Goal: Task Accomplishment & Management: Complete application form

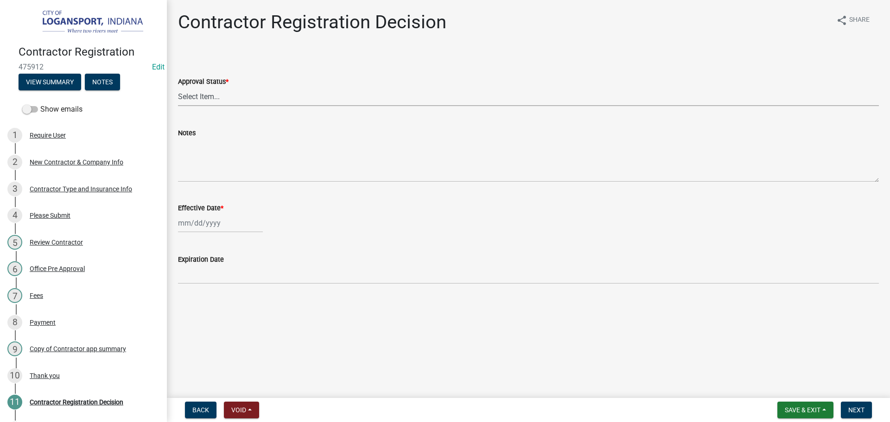
click at [240, 92] on select "Select Item... Approved Denied" at bounding box center [528, 96] width 701 height 19
click at [178, 87] on select "Select Item... Approved Denied" at bounding box center [528, 96] width 701 height 19
select select "4b86b809-39dd-4c68-9f3d-fdb3e7050482"
select select "9"
select select "2025"
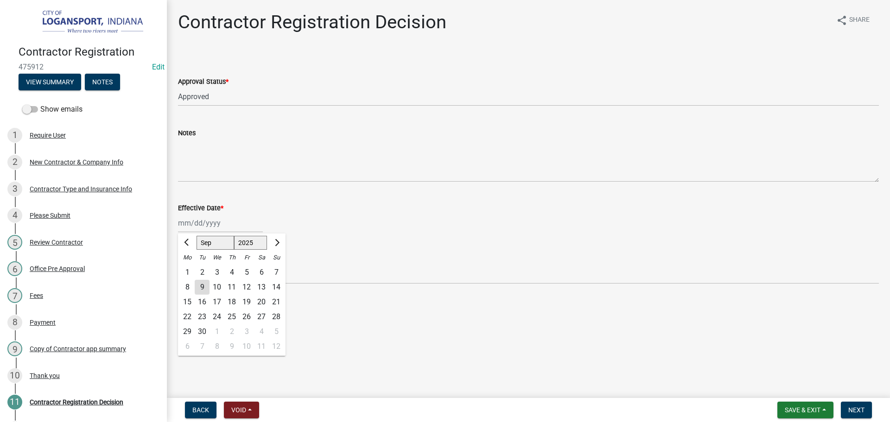
click at [203, 223] on div "Jan Feb Mar Apr May Jun Jul Aug Sep Oct Nov Dec 1525 1526 1527 1528 1529 1530 1…" at bounding box center [220, 223] width 85 height 19
click at [198, 287] on div "9" at bounding box center [202, 287] width 15 height 15
type input "09/09/2025"
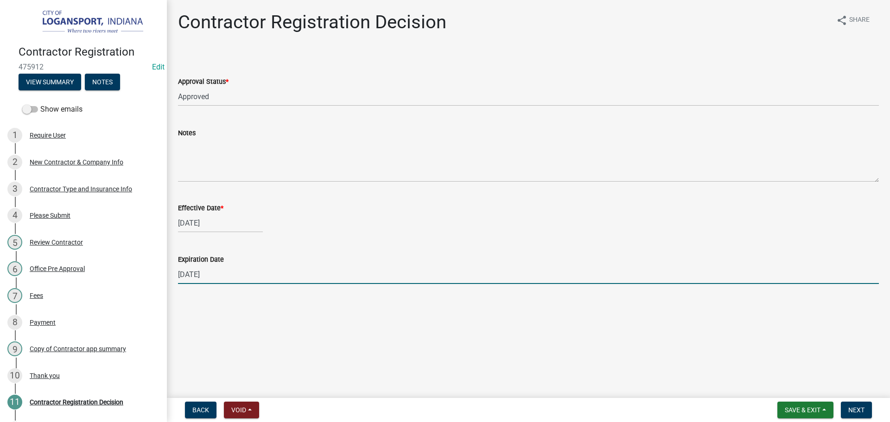
click at [202, 279] on input "12/31/2025" at bounding box center [528, 274] width 701 height 19
type input "03/11/2026"
click at [847, 416] on button "Next" at bounding box center [856, 410] width 31 height 17
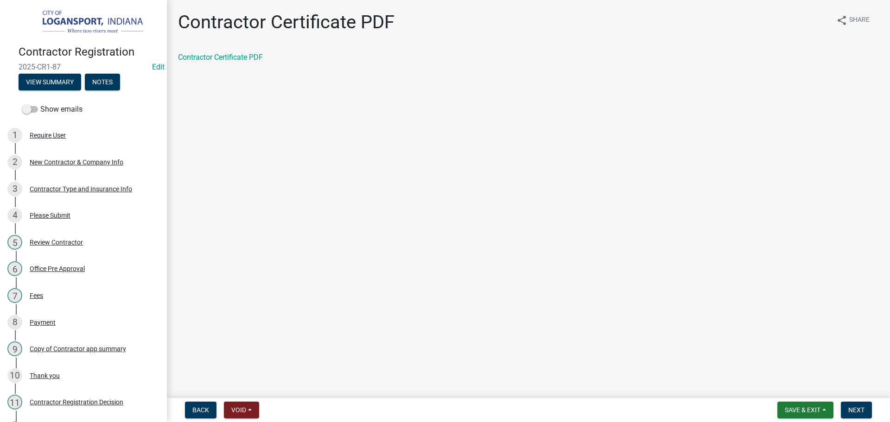
click at [196, 62] on div "Contractor Certificate PDF" at bounding box center [528, 57] width 701 height 11
click at [197, 60] on link "Contractor Certificate PDF" at bounding box center [220, 57] width 85 height 9
click at [861, 410] on span "Next" at bounding box center [856, 409] width 16 height 7
click at [245, 61] on link "Contractor app summary" at bounding box center [219, 57] width 82 height 9
click at [859, 412] on span "Next" at bounding box center [856, 409] width 16 height 7
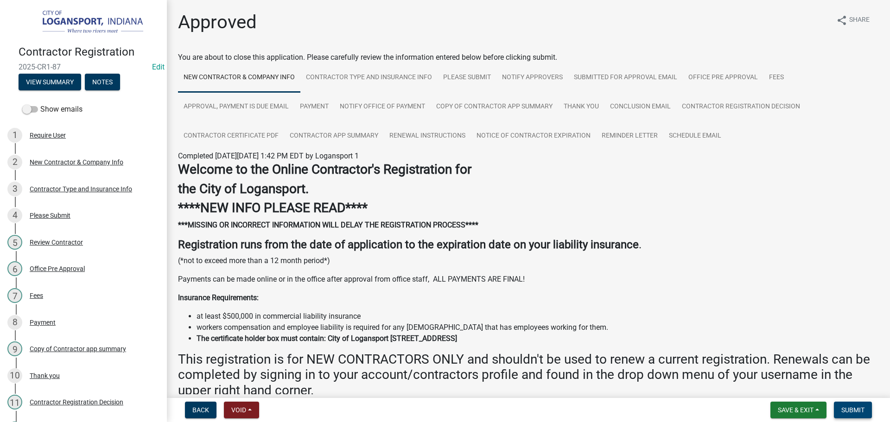
click at [859, 412] on span "Submit" at bounding box center [852, 409] width 23 height 7
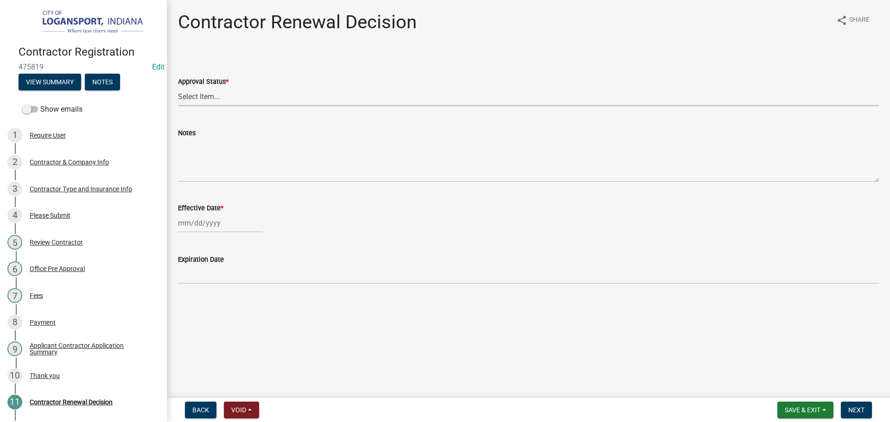
click at [188, 98] on select "Select Item... Approved Denied" at bounding box center [528, 96] width 701 height 19
click at [178, 87] on select "Select Item... Approved Denied" at bounding box center [528, 96] width 701 height 19
select select "30db8998-795d-4bbe-8e49-f1ade8865815"
click at [196, 228] on div at bounding box center [220, 223] width 85 height 19
select select "9"
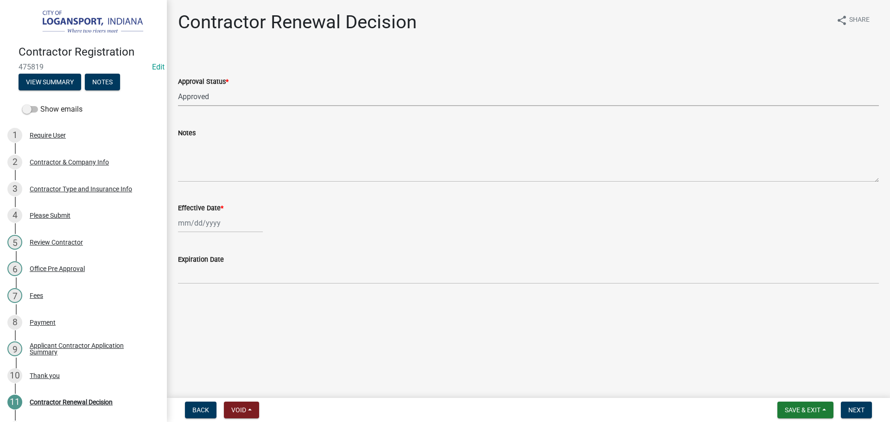
select select "2025"
click at [203, 287] on div "9" at bounding box center [202, 287] width 15 height 15
type input "09/09/2025"
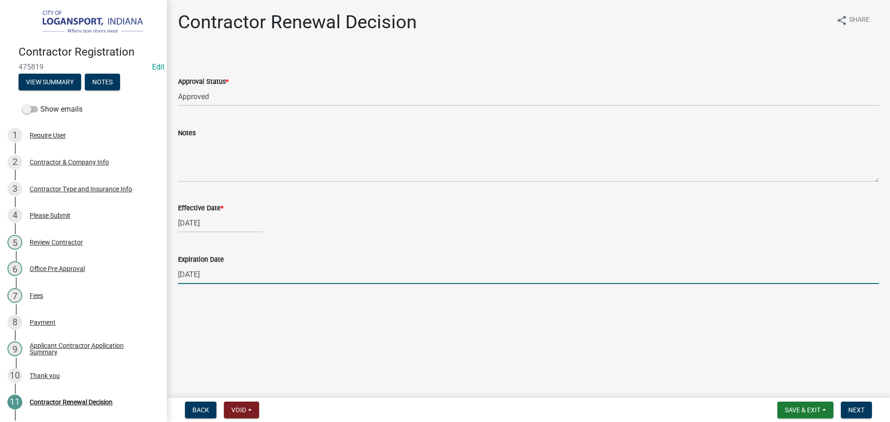
click at [204, 275] on input "12/31/2025" at bounding box center [528, 274] width 701 height 19
type input "[DATE]"
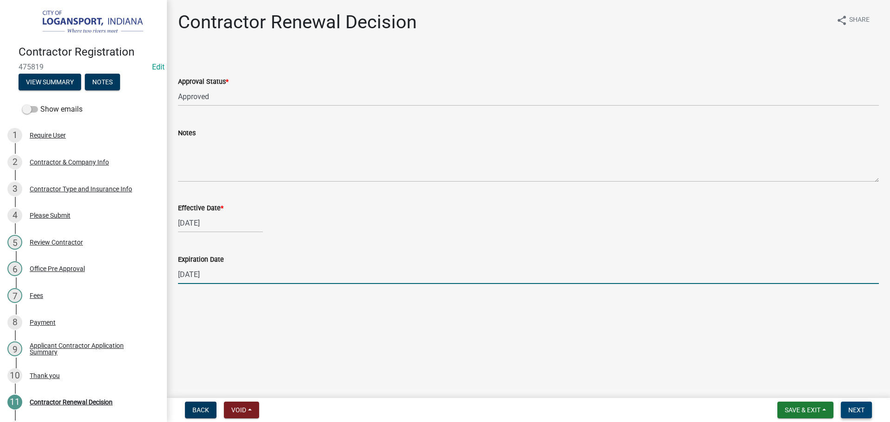
click at [857, 412] on span "Next" at bounding box center [856, 409] width 16 height 7
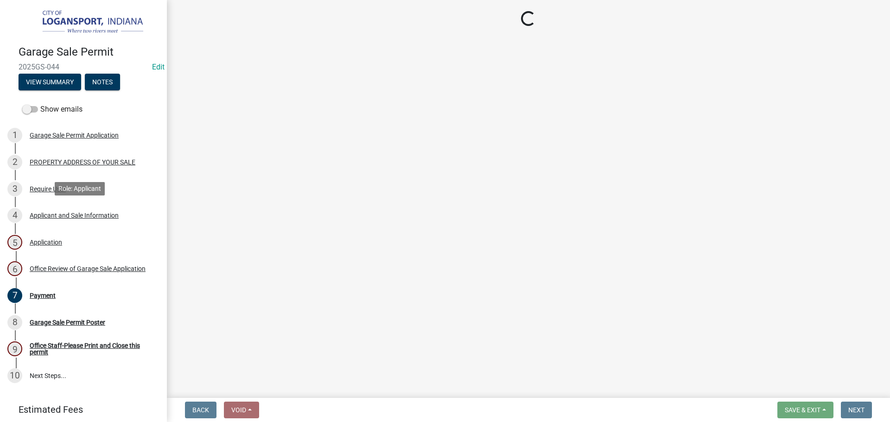
select select "3: 3"
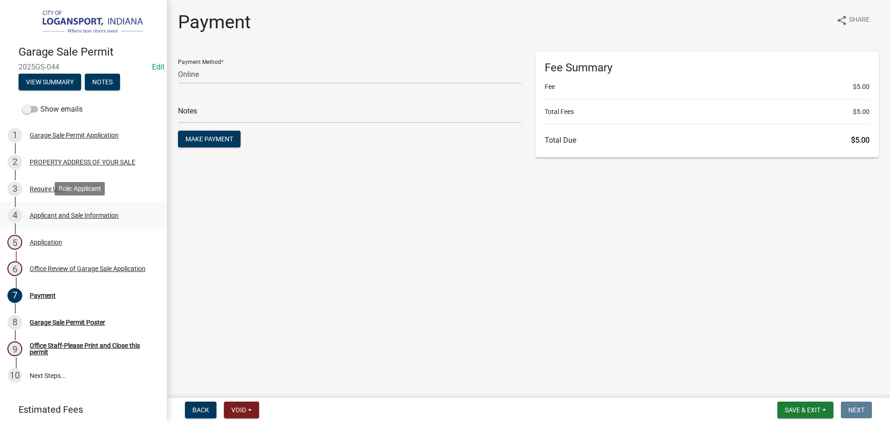
click at [42, 213] on div "Applicant and Sale Information" at bounding box center [74, 215] width 89 height 6
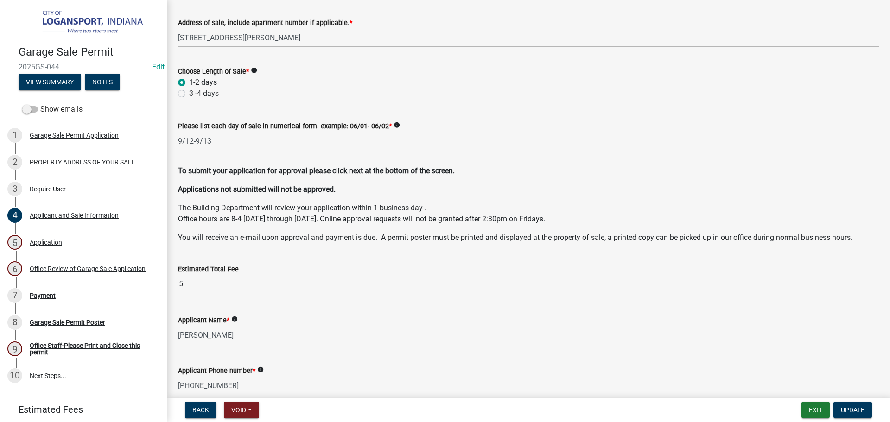
scroll to position [92, 0]
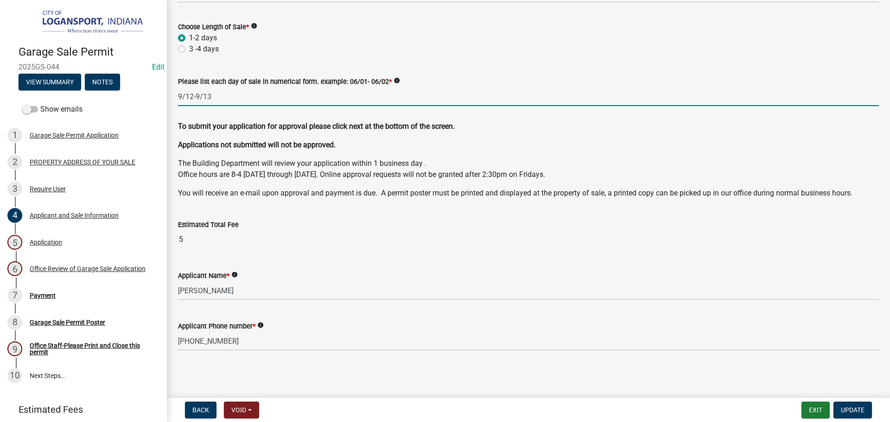
drag, startPoint x: 216, startPoint y: 95, endPoint x: 173, endPoint y: 104, distance: 43.5
click at [173, 104] on div "Please list each day of sale in numerical form. example: 06/01- 06/02 * info 9/…" at bounding box center [528, 84] width 715 height 43
type input "9/13"
click at [852, 412] on span "Update" at bounding box center [853, 409] width 24 height 7
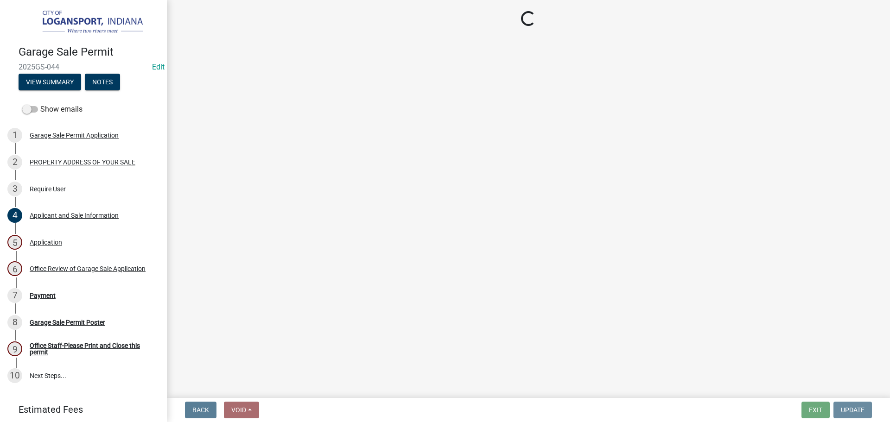
scroll to position [0, 0]
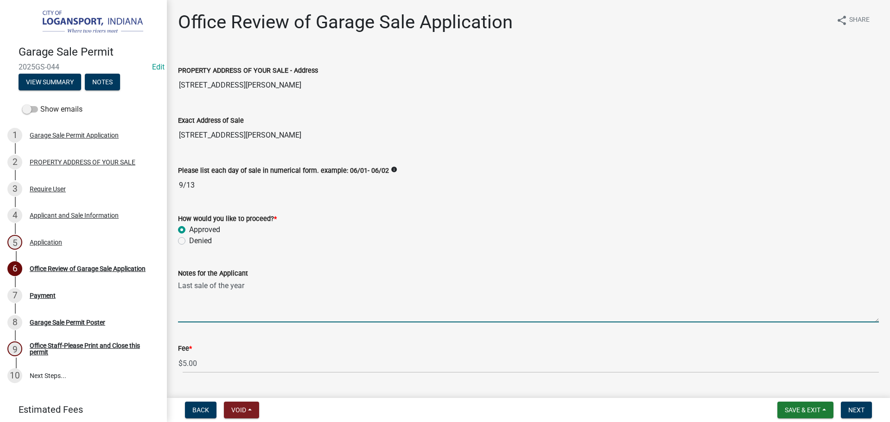
drag, startPoint x: 251, startPoint y: 288, endPoint x: 168, endPoint y: 282, distance: 83.1
click at [168, 282] on div "Office Review of Garage Sale Application share Share PROPERTY ADDRESS OF YOUR S…" at bounding box center [528, 200] width 723 height 379
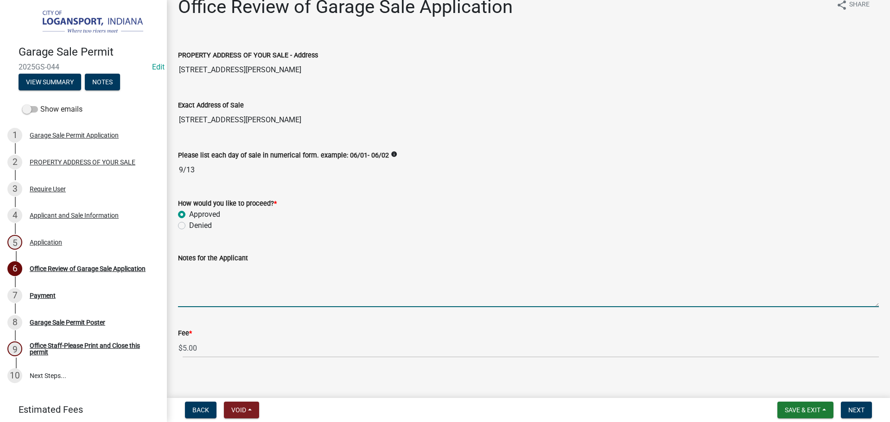
scroll to position [23, 0]
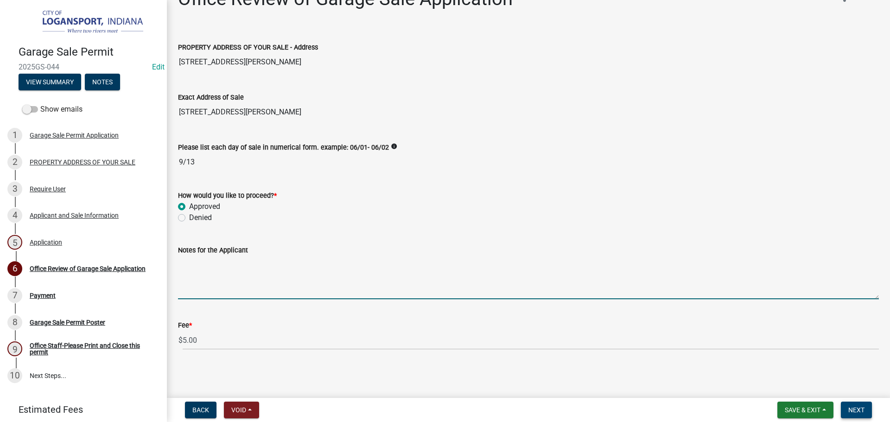
click at [845, 410] on button "Next" at bounding box center [856, 410] width 31 height 17
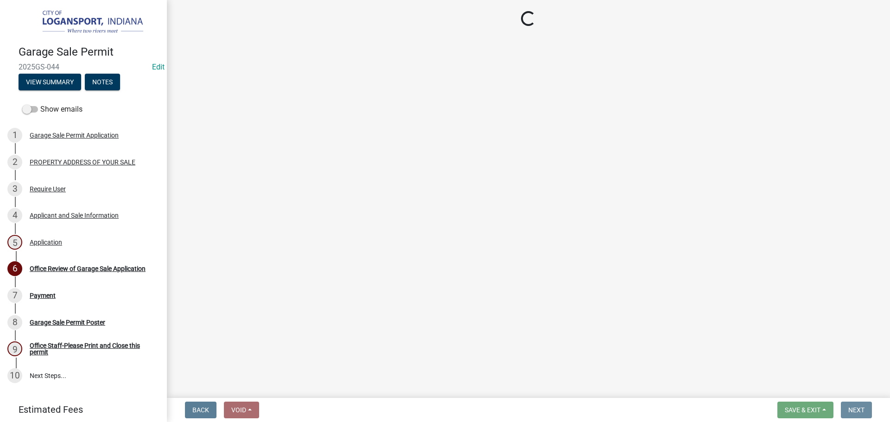
scroll to position [0, 0]
select select "3: 3"
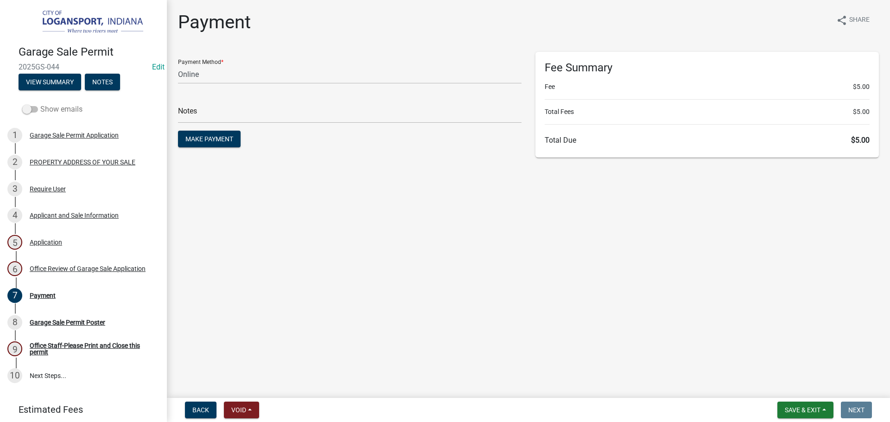
click at [31, 107] on span at bounding box center [30, 109] width 16 height 6
click at [40, 104] on input "Show emails" at bounding box center [40, 104] width 0 height 0
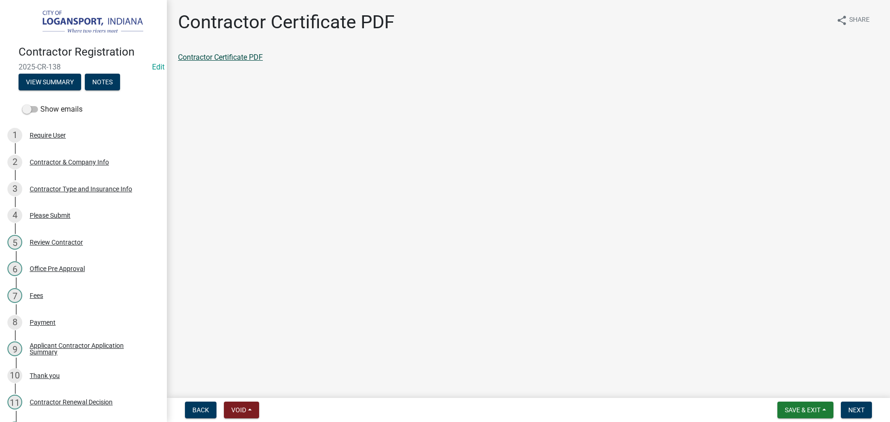
click at [244, 57] on link "Contractor Certificate PDF" at bounding box center [220, 57] width 85 height 9
click at [856, 414] on button "Next" at bounding box center [856, 410] width 31 height 17
click at [265, 63] on div "Contractor Application Summary" at bounding box center [528, 57] width 701 height 11
click at [265, 58] on link "Contractor Application Summary" at bounding box center [231, 57] width 107 height 9
click at [858, 407] on span "Next" at bounding box center [856, 409] width 16 height 7
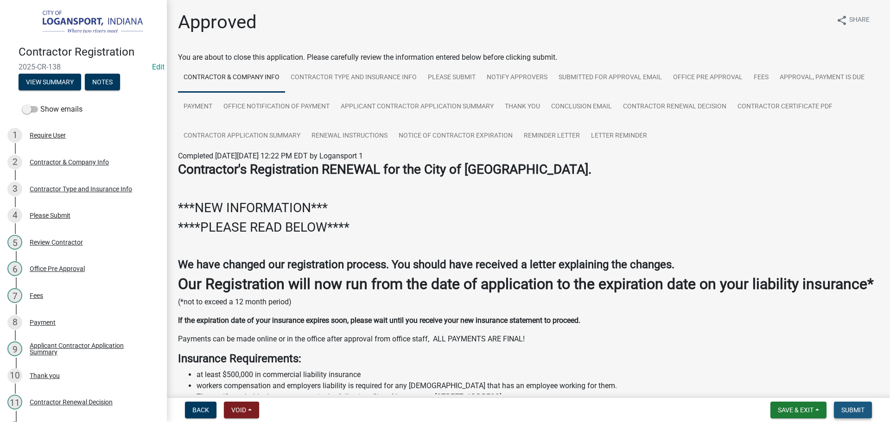
click at [855, 406] on span "Submit" at bounding box center [852, 409] width 23 height 7
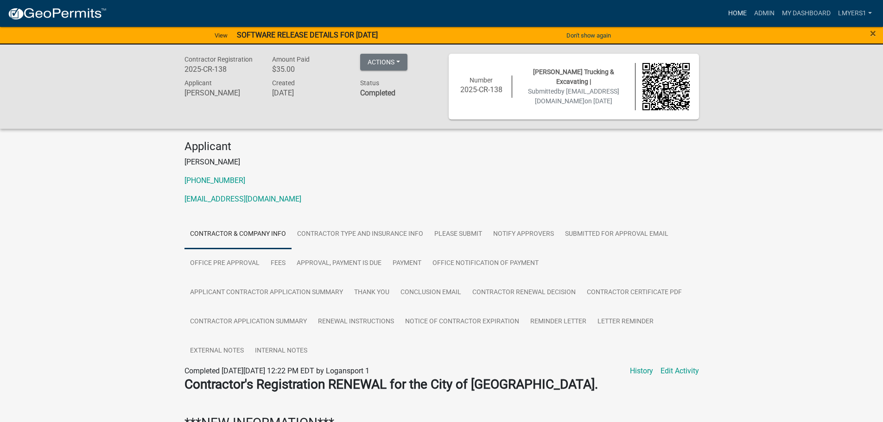
click at [738, 12] on link "Home" at bounding box center [737, 14] width 26 height 18
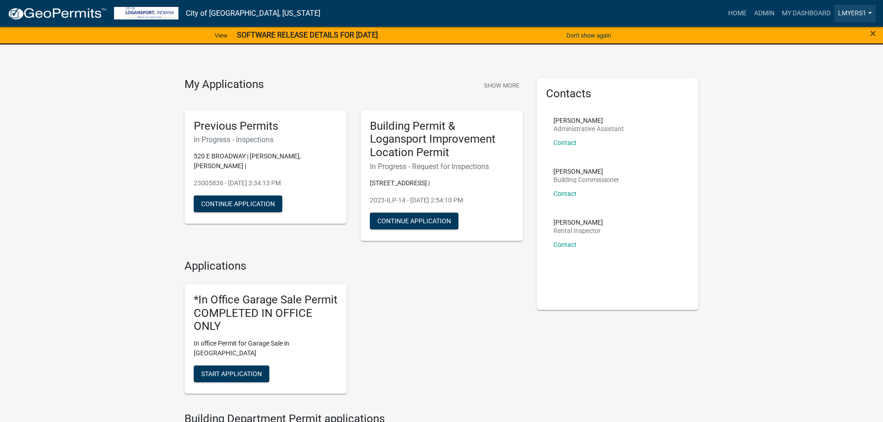
click at [848, 14] on link "lmyers1" at bounding box center [854, 14] width 41 height 18
click at [832, 93] on link "Logout" at bounding box center [838, 90] width 74 height 22
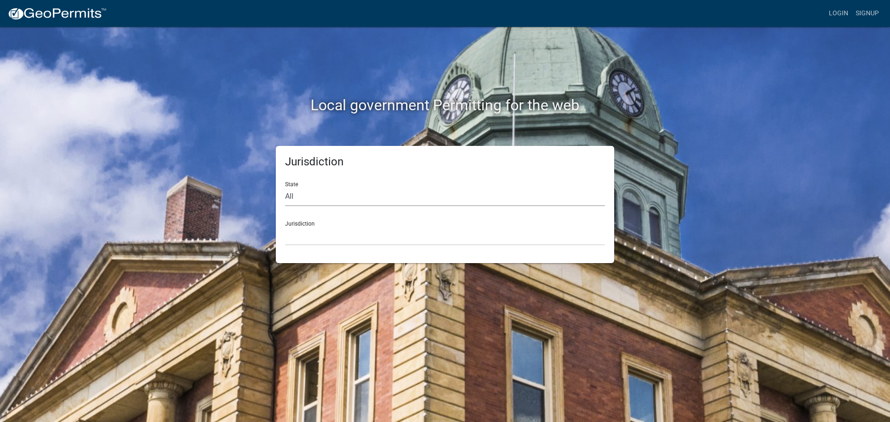
click at [375, 203] on select "All Colorado Georgia Indiana Iowa Kansas Minnesota Ohio South Carolina Wisconsin" at bounding box center [445, 196] width 320 height 19
select select "Indiana"
click at [285, 187] on select "All Colorado Georgia Indiana Iowa Kansas Minnesota Ohio South Carolina Wisconsin" at bounding box center [445, 196] width 320 height 19
click at [361, 241] on select "City of Charlestown, Indiana City of Jeffersonville, Indiana City of Logansport…" at bounding box center [445, 236] width 320 height 19
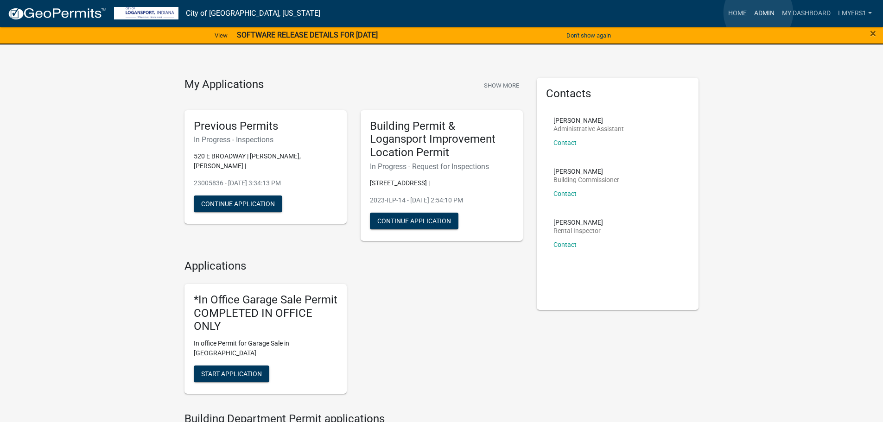
click at [758, 13] on link "Admin" at bounding box center [764, 14] width 28 height 18
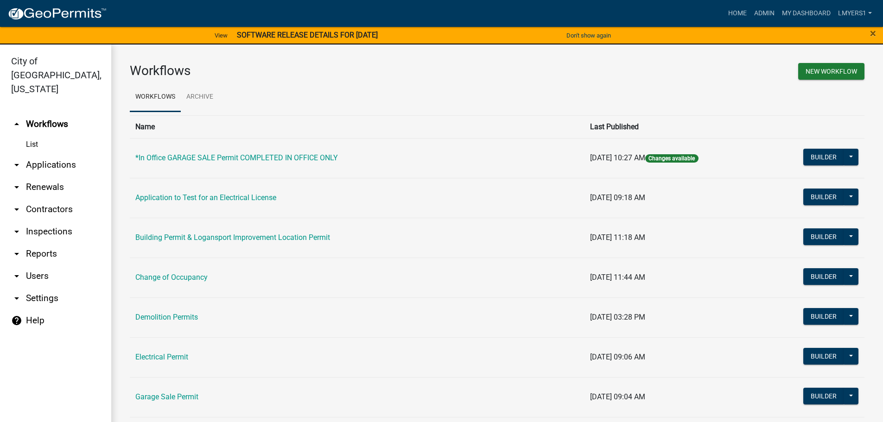
click at [47, 199] on link "arrow_drop_down Contractors" at bounding box center [55, 209] width 111 height 22
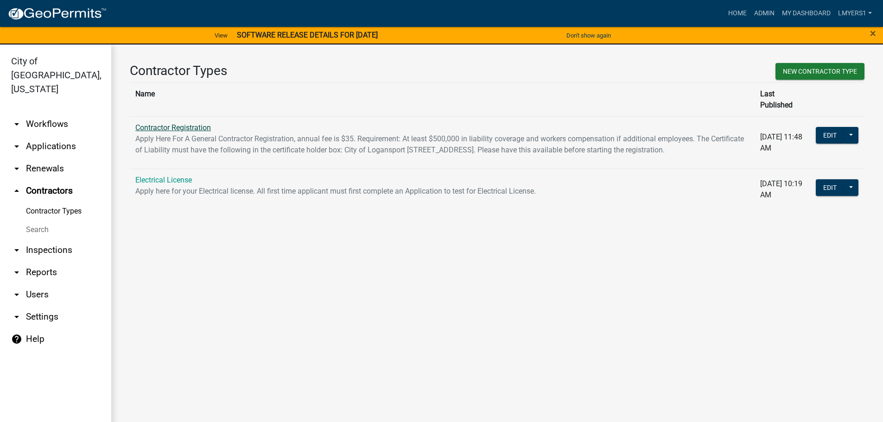
click at [197, 123] on link "Contractor Registration" at bounding box center [173, 127] width 76 height 9
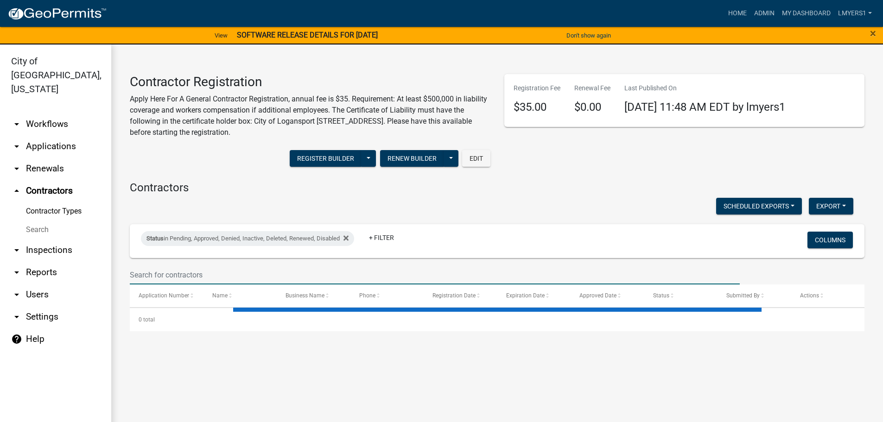
click at [193, 267] on input "text" at bounding box center [435, 275] width 610 height 19
select select "3: 100"
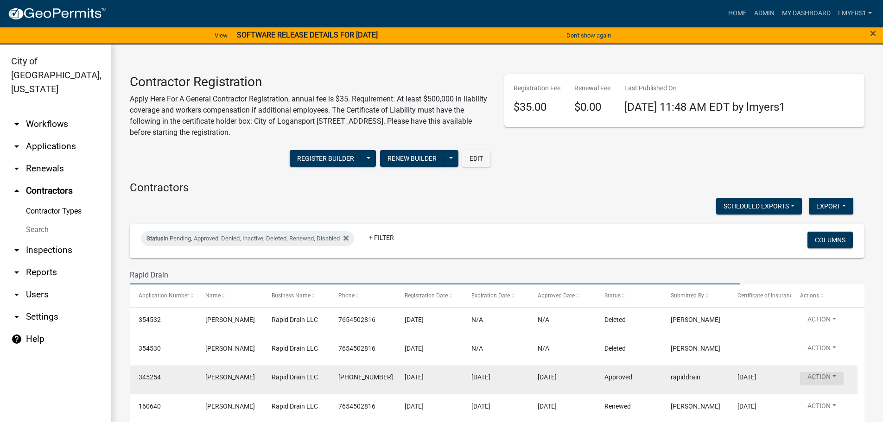
type input "Rapid Drain"
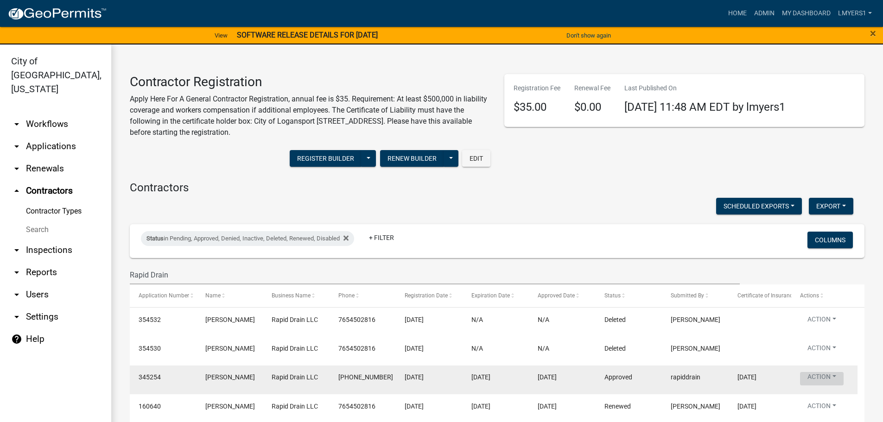
click at [833, 376] on button "Action" at bounding box center [822, 378] width 44 height 13
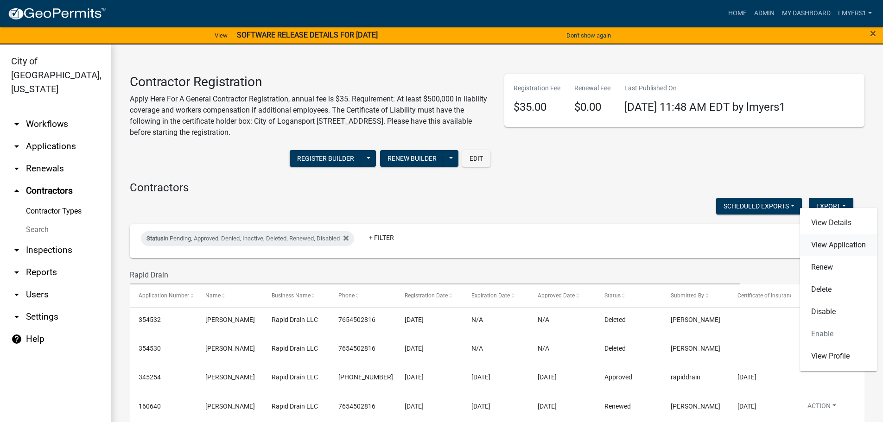
click at [836, 247] on link "View Application" at bounding box center [838, 245] width 77 height 22
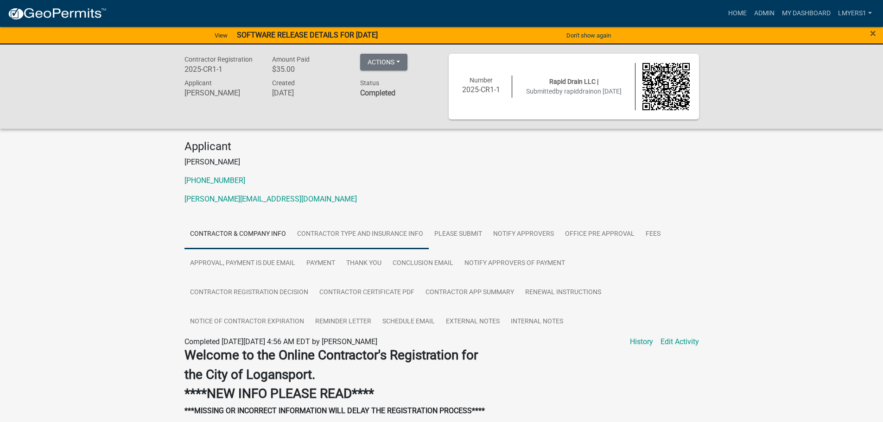
click at [373, 236] on link "Contractor Type and Insurance Info" at bounding box center [360, 235] width 137 height 30
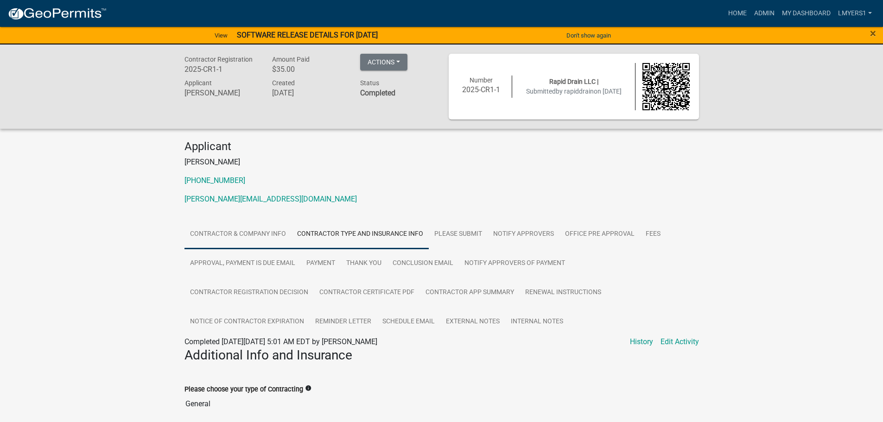
click at [237, 229] on link "Contractor & Company Info" at bounding box center [237, 235] width 107 height 30
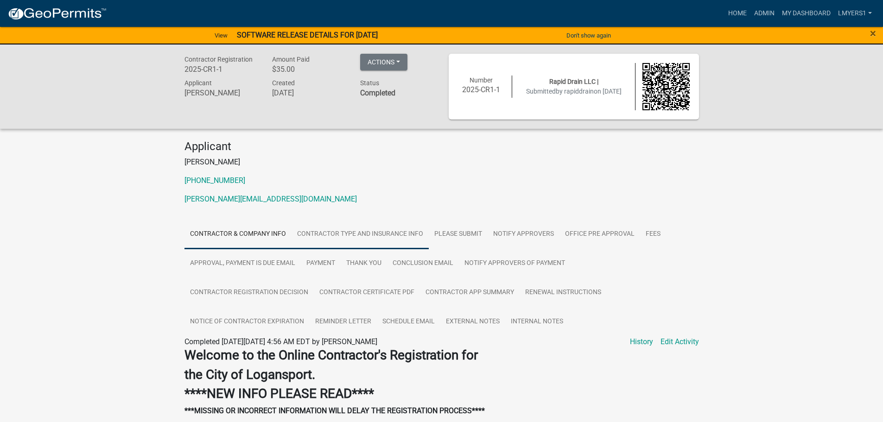
click at [333, 231] on link "Contractor Type and Insurance Info" at bounding box center [360, 235] width 137 height 30
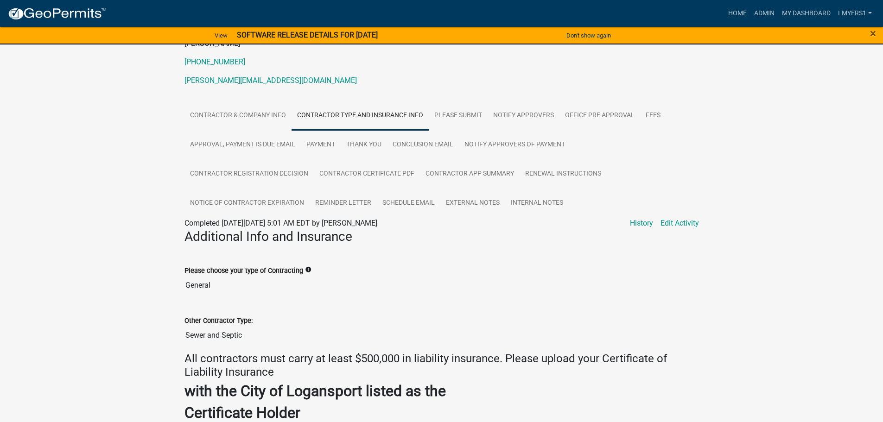
scroll to position [371, 0]
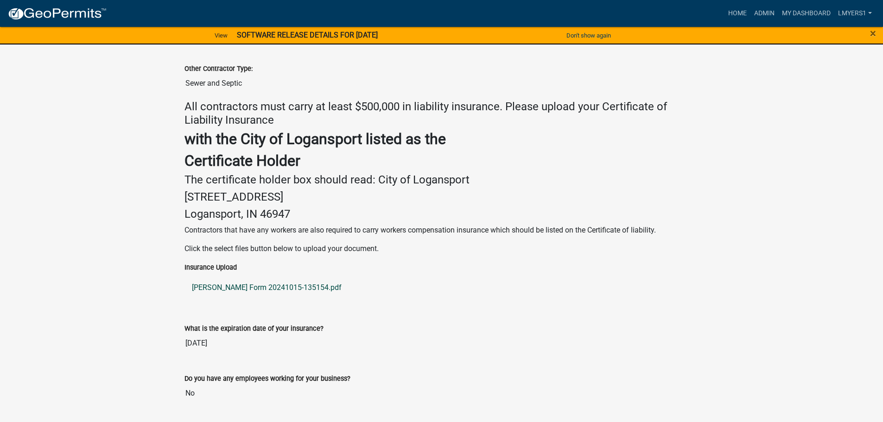
click at [269, 286] on link "ACORD Form 20241015-135154.pdf" at bounding box center [441, 288] width 514 height 22
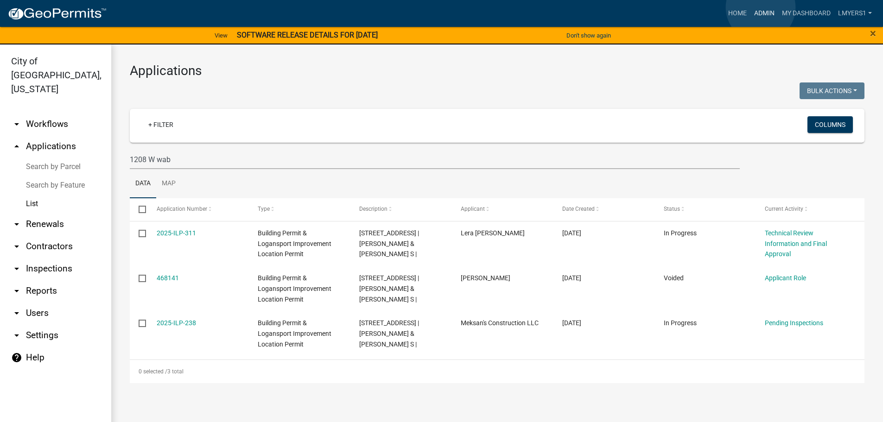
click at [760, 8] on link "Admin" at bounding box center [764, 14] width 28 height 18
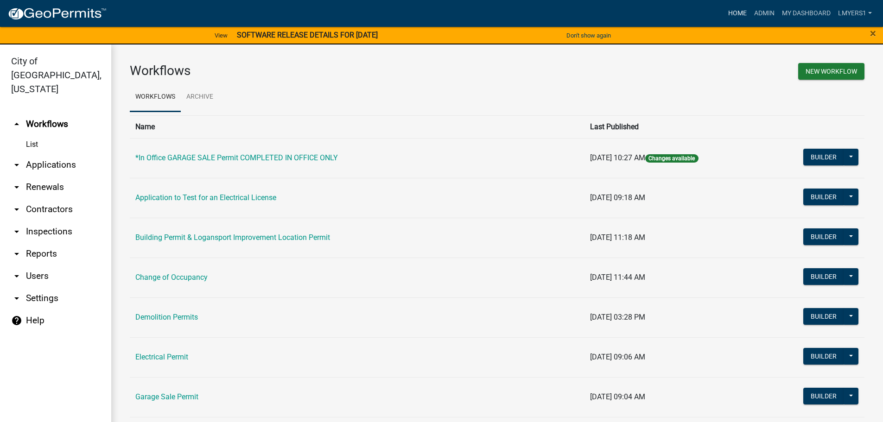
click at [740, 16] on link "Home" at bounding box center [737, 14] width 26 height 18
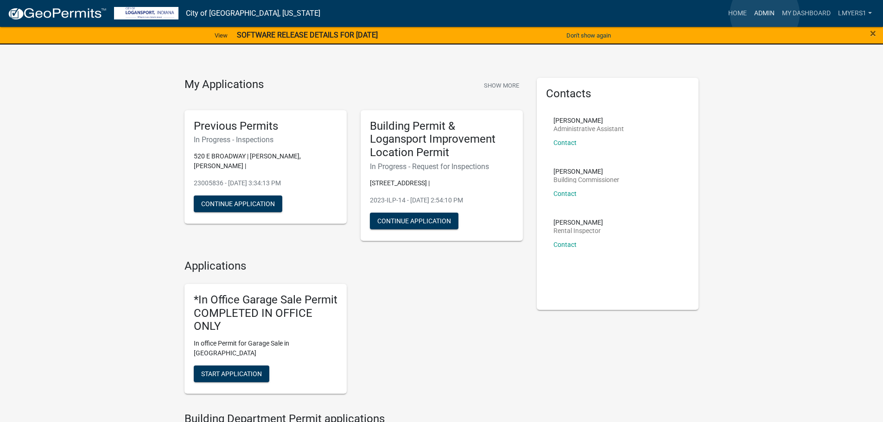
click at [765, 14] on link "Admin" at bounding box center [764, 14] width 28 height 18
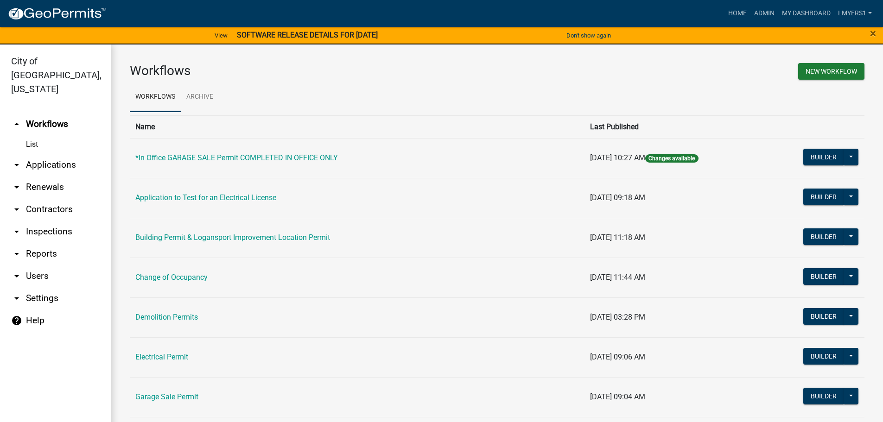
click at [47, 244] on link "arrow_drop_down Reports" at bounding box center [55, 254] width 111 height 22
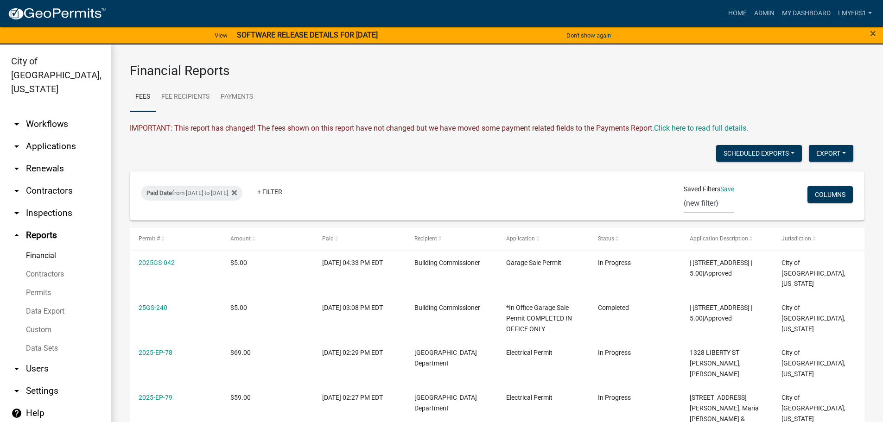
click at [45, 302] on link "Data Export" at bounding box center [55, 311] width 111 height 19
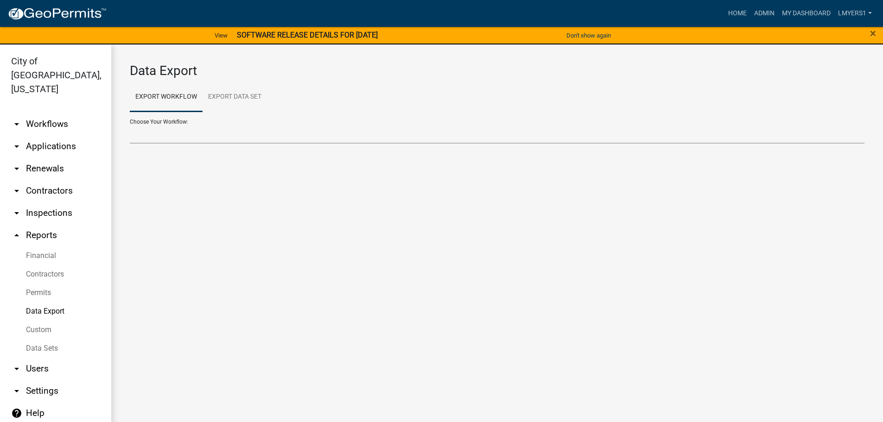
click at [157, 137] on select "*In Office GARAGE SALE Permit COMPLETED IN OFFICE ONLY Application to Test for …" at bounding box center [497, 134] width 735 height 19
click at [38, 321] on link "Custom" at bounding box center [55, 330] width 111 height 19
click at [42, 380] on link "arrow_drop_down Settings" at bounding box center [55, 391] width 111 height 22
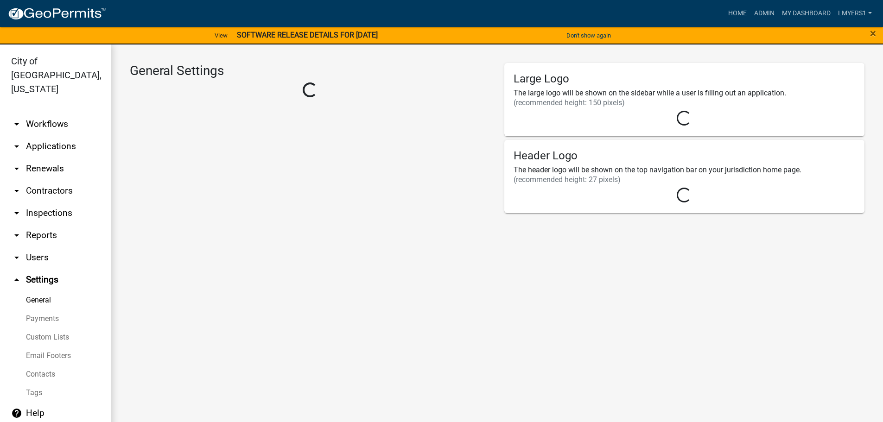
select select "80aec729-7e57-4bff-a899-5e90d1345ef0"
select select "IN"
select select "US Eastern Standard Time"
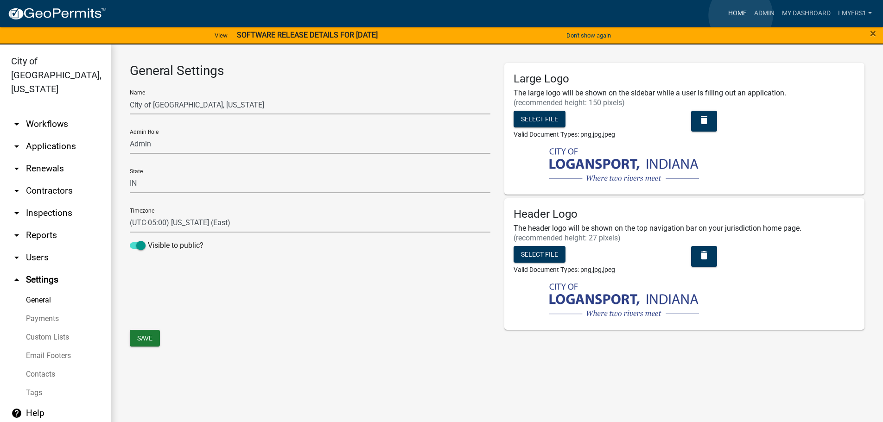
click at [741, 15] on link "Home" at bounding box center [737, 14] width 26 height 18
